Goal: Information Seeking & Learning: Learn about a topic

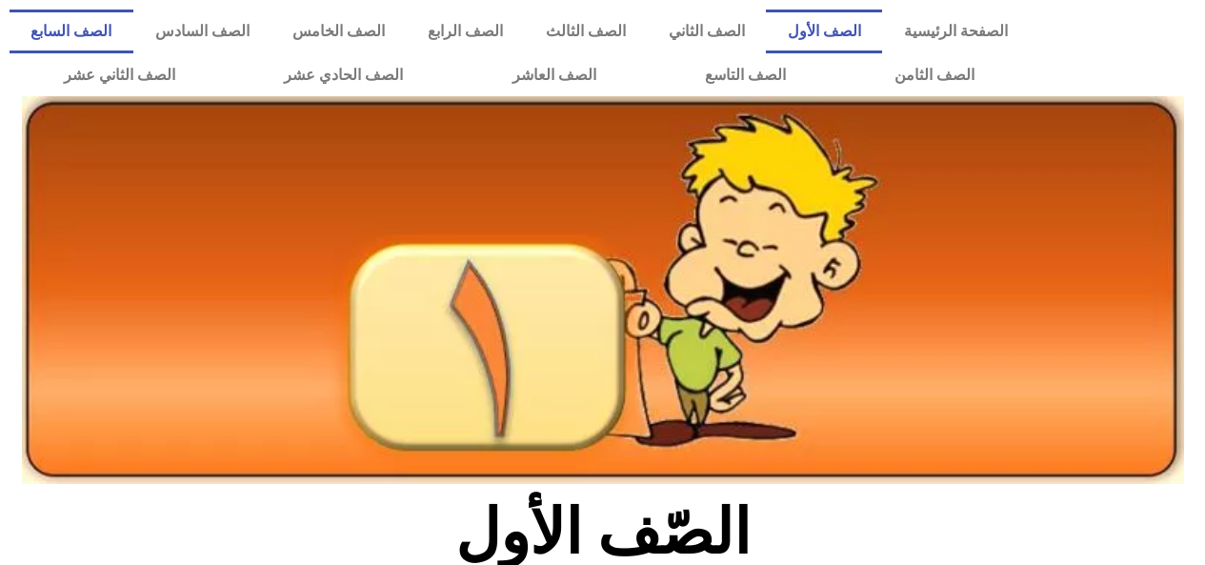
click at [133, 39] on link "الصف السابع" at bounding box center [72, 32] width 124 height 44
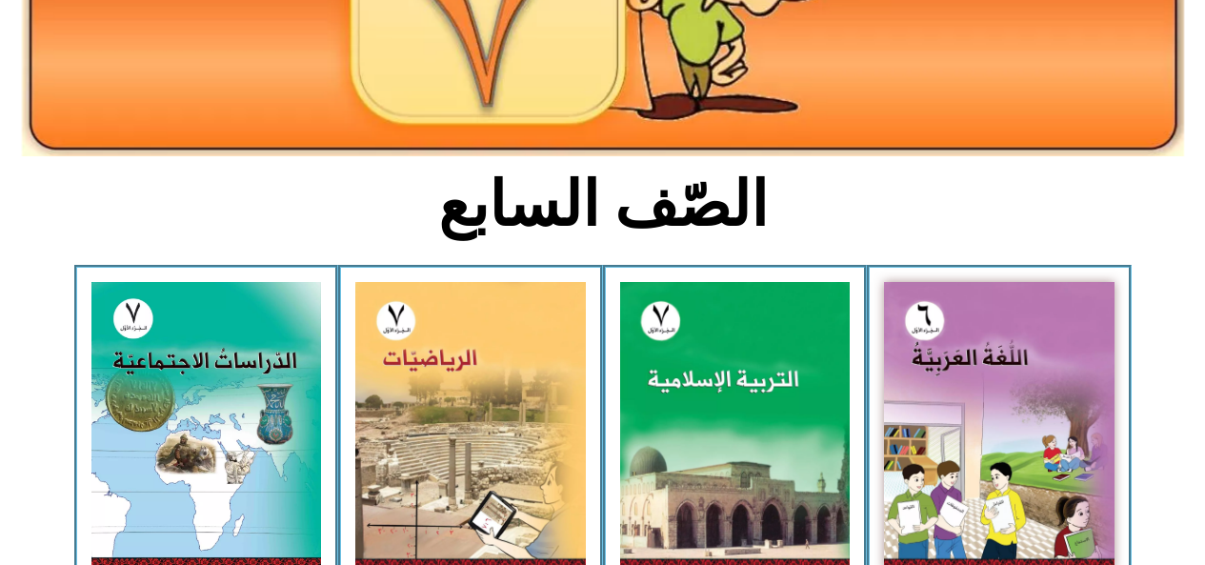
scroll to position [361, 0]
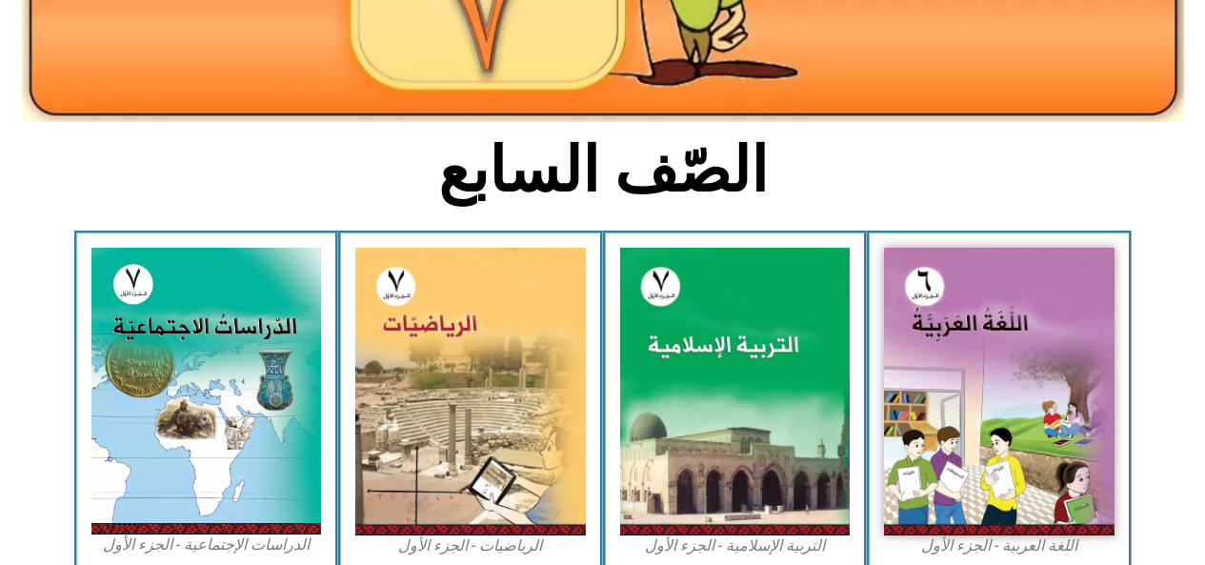
click at [684, 449] on img at bounding box center [735, 392] width 231 height 288
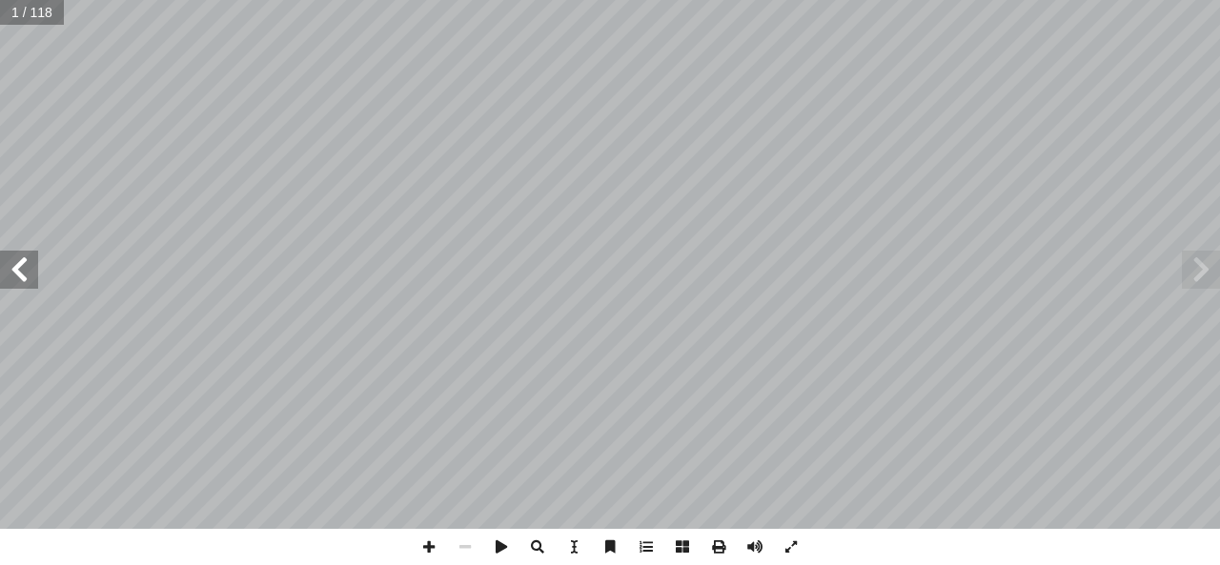
click at [22, 277] on span at bounding box center [19, 270] width 38 height 38
click at [3, 273] on span at bounding box center [19, 270] width 38 height 38
click at [1, 272] on span at bounding box center [19, 270] width 38 height 38
click at [10, 262] on span at bounding box center [19, 270] width 38 height 38
click at [18, 259] on span at bounding box center [19, 270] width 38 height 38
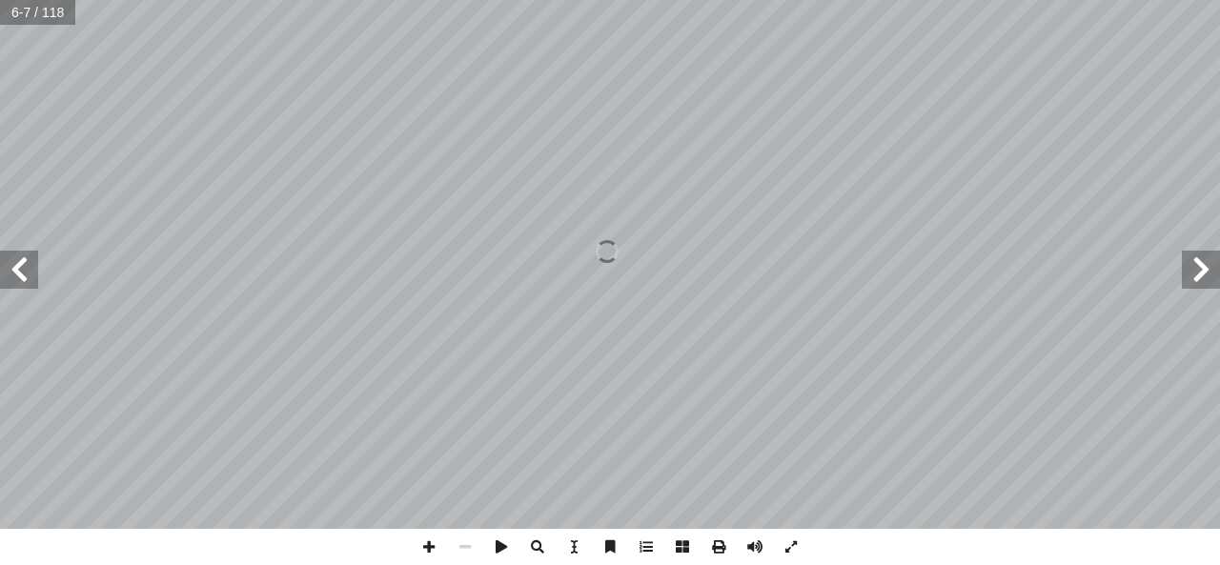
click at [21, 259] on span at bounding box center [19, 270] width 38 height 38
click at [18, 259] on span at bounding box center [19, 270] width 38 height 38
click at [18, 262] on span at bounding box center [19, 270] width 38 height 38
click at [18, 264] on span at bounding box center [19, 270] width 38 height 38
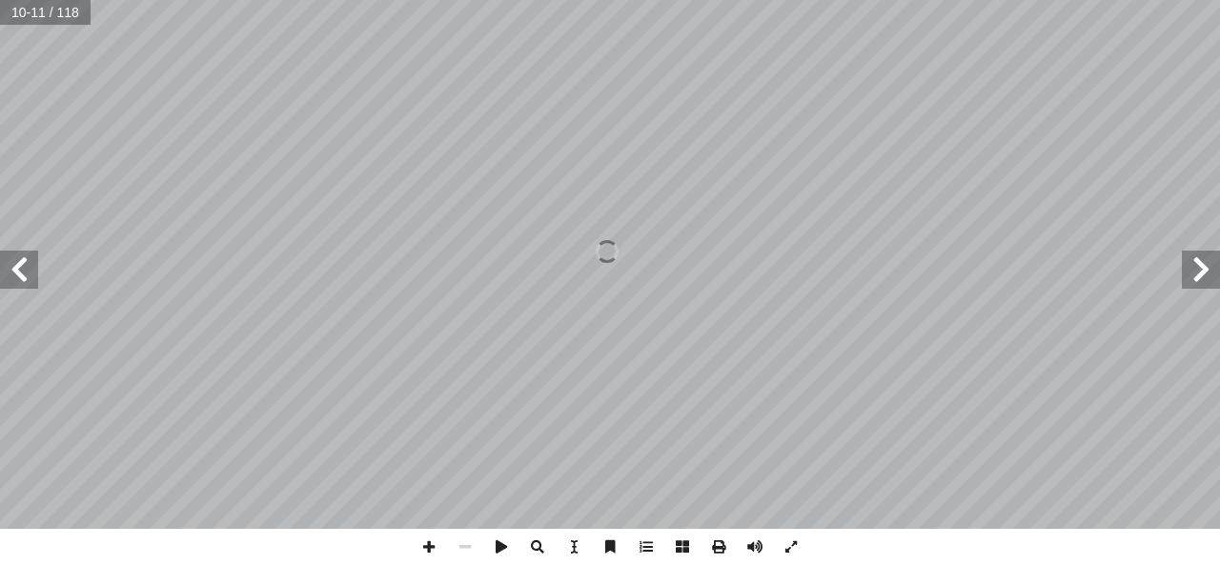
click at [18, 264] on span at bounding box center [19, 270] width 38 height 38
click at [21, 259] on span at bounding box center [19, 270] width 38 height 38
click at [18, 272] on span at bounding box center [19, 270] width 38 height 38
click at [12, 277] on span at bounding box center [19, 270] width 38 height 38
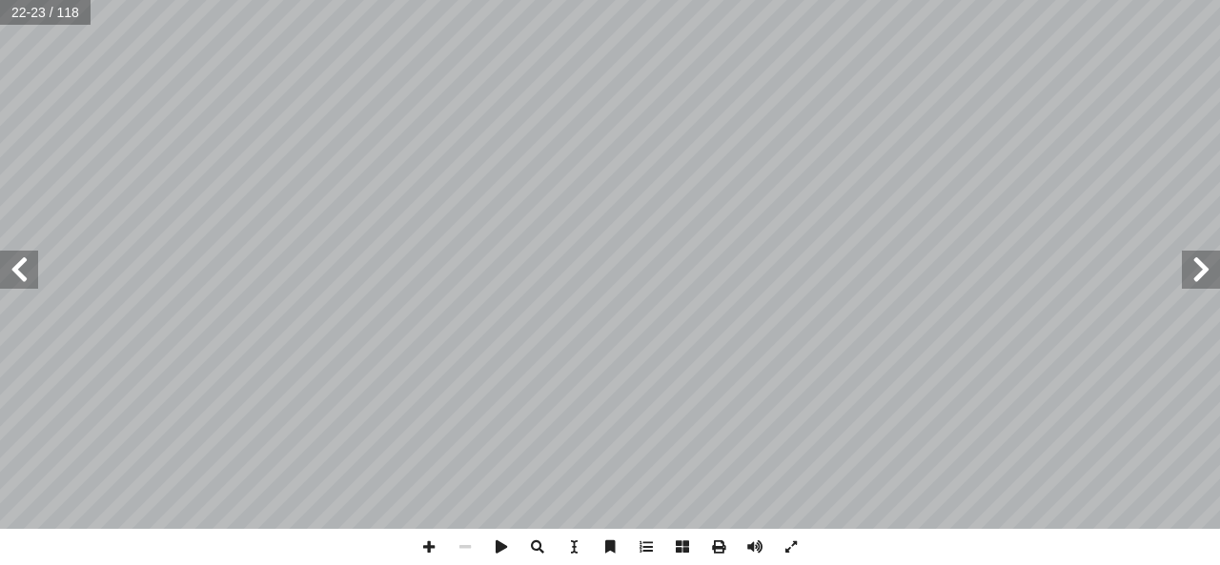
click at [15, 270] on span at bounding box center [19, 270] width 38 height 38
click at [0, 260] on span at bounding box center [19, 270] width 38 height 38
click at [5, 259] on span at bounding box center [19, 270] width 38 height 38
click at [0, 265] on span at bounding box center [19, 270] width 38 height 38
click at [8, 270] on span at bounding box center [19, 270] width 38 height 38
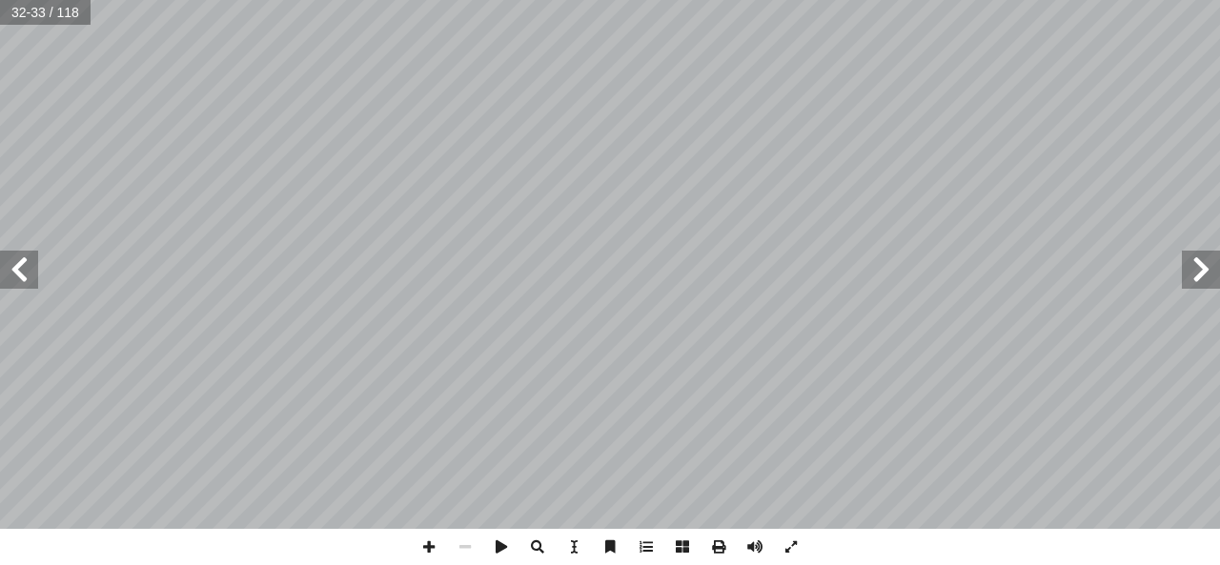
click at [1200, 264] on span at bounding box center [1201, 270] width 38 height 38
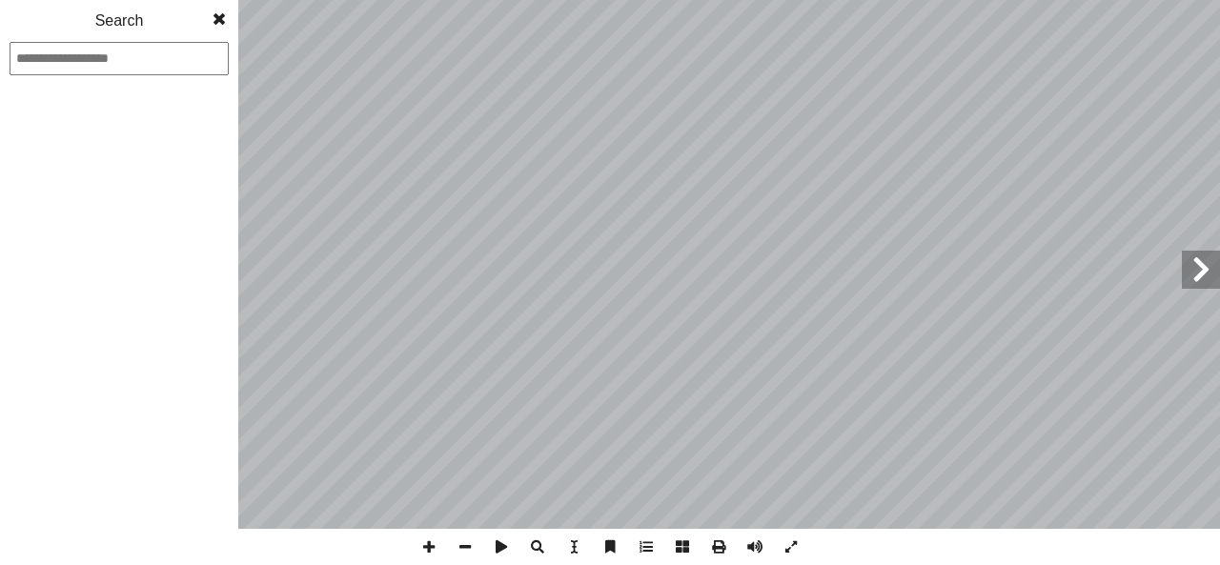
click at [210, 453] on div "1 2 3 4 5 6 7 8 9 10 11 12 13 14 15 16 17 18 19 20 21 22 23 24 25 26 27 28 29 3…" at bounding box center [119, 339] width 238 height 451
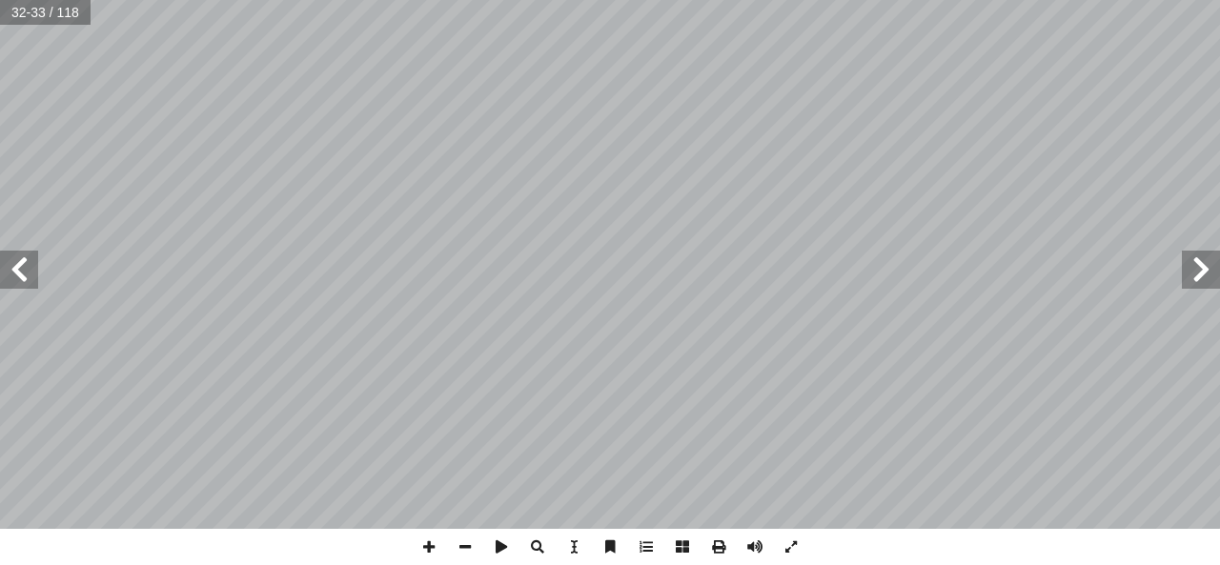
click at [1210, 274] on span at bounding box center [1201, 270] width 38 height 38
click at [24, 274] on span at bounding box center [19, 270] width 38 height 38
